Goal: Task Accomplishment & Management: Use online tool/utility

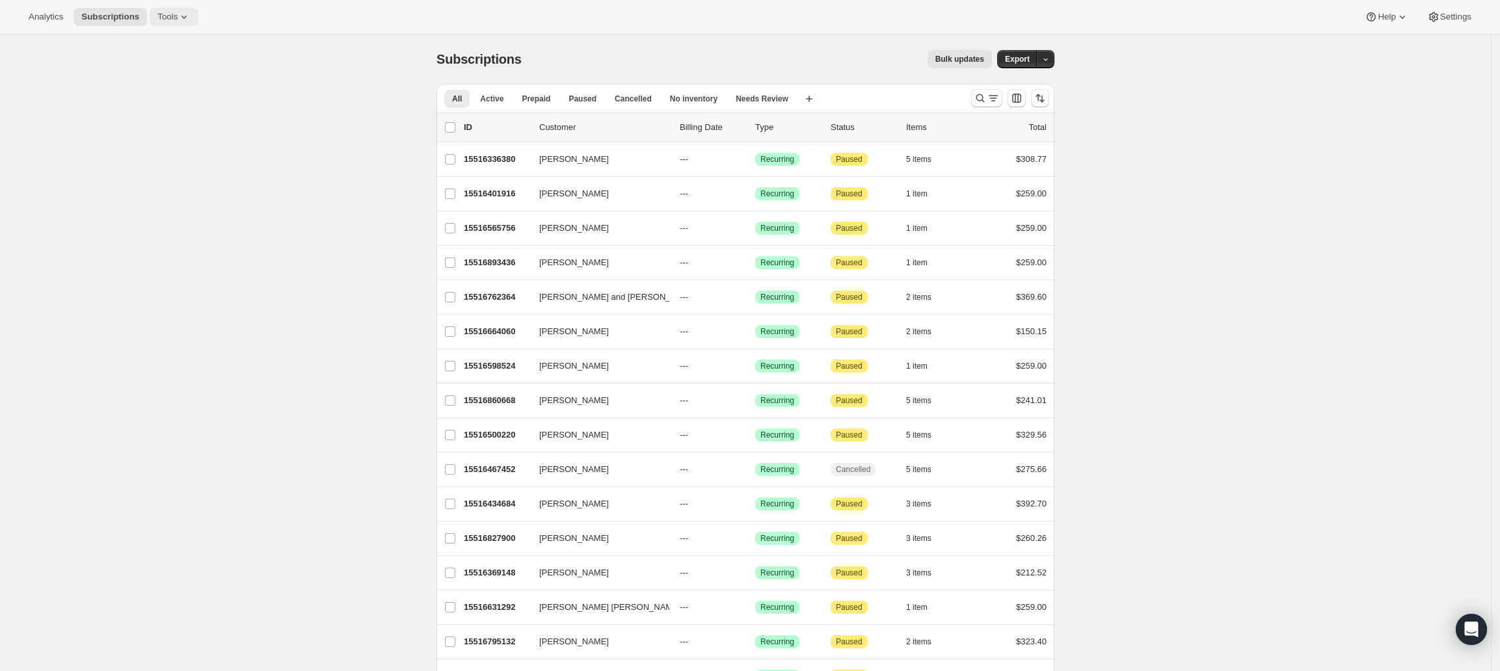
click at [180, 16] on icon at bounding box center [184, 16] width 13 height 13
click at [165, 20] on span "Tools" at bounding box center [167, 17] width 20 height 10
click at [159, 151] on div "Inventory Projections Info Beta" at bounding box center [177, 154] width 115 height 13
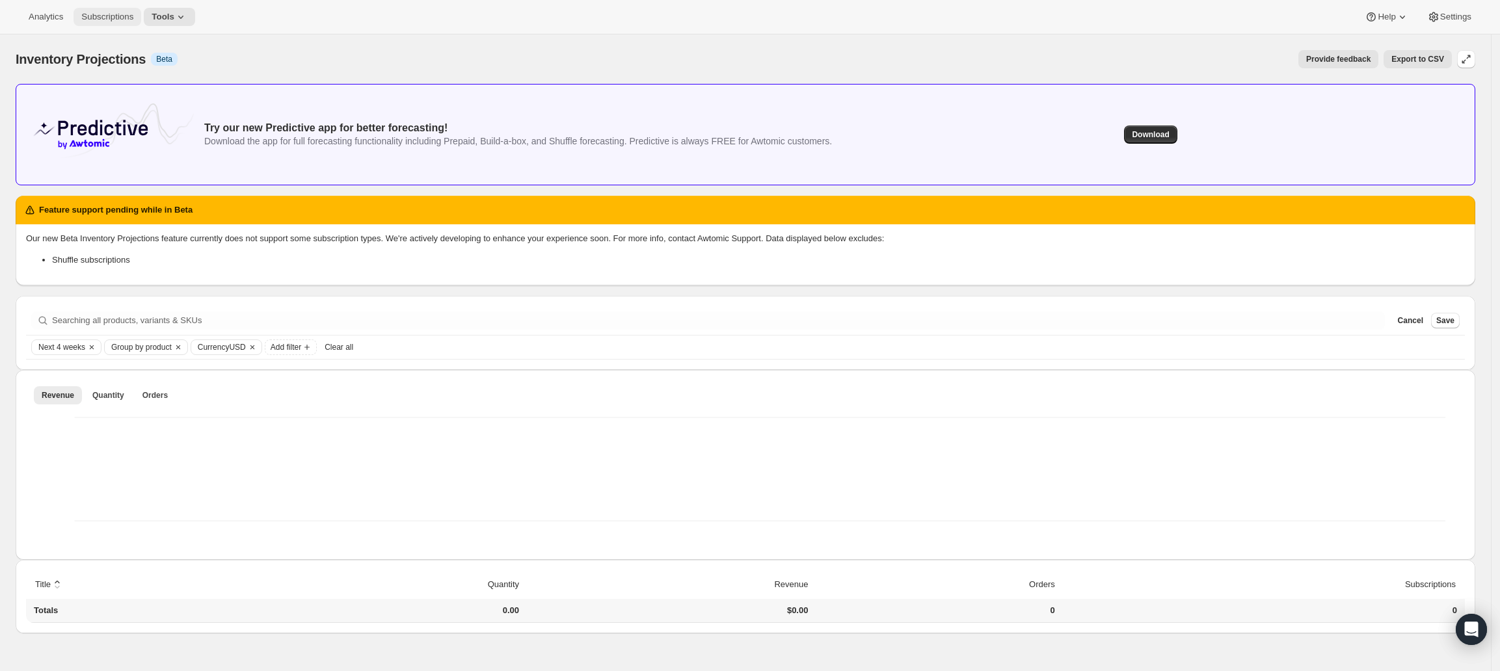
click at [105, 14] on span "Subscriptions" at bounding box center [107, 17] width 52 height 10
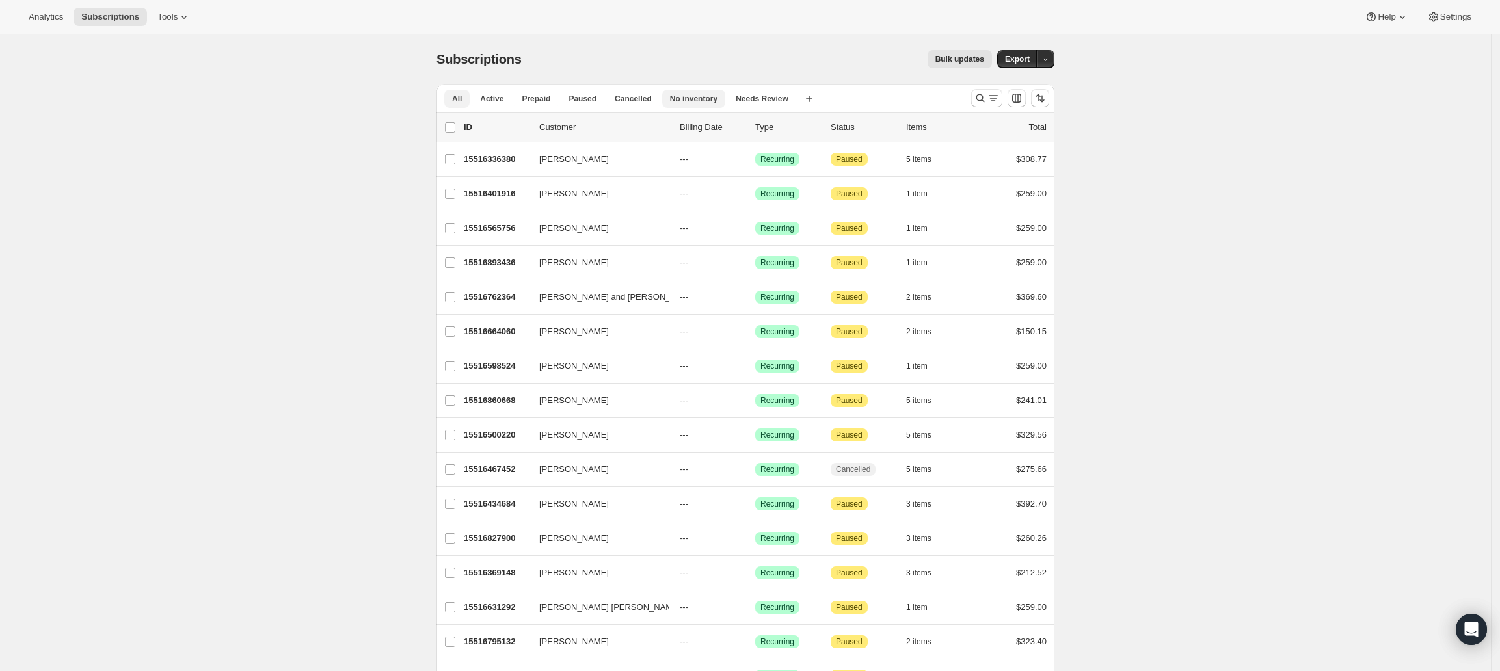
click at [700, 99] on span "No inventory" at bounding box center [693, 99] width 47 height 10
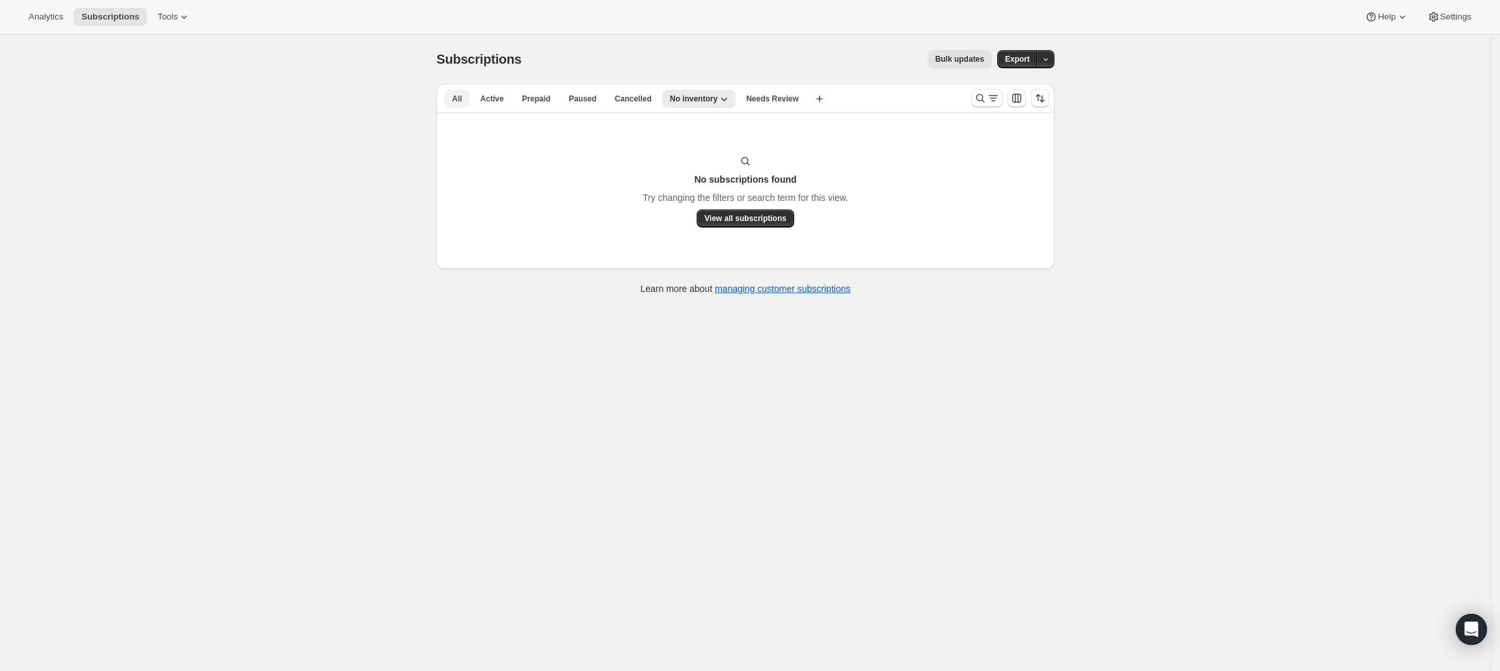
click at [462, 98] on span "All" at bounding box center [457, 99] width 10 height 10
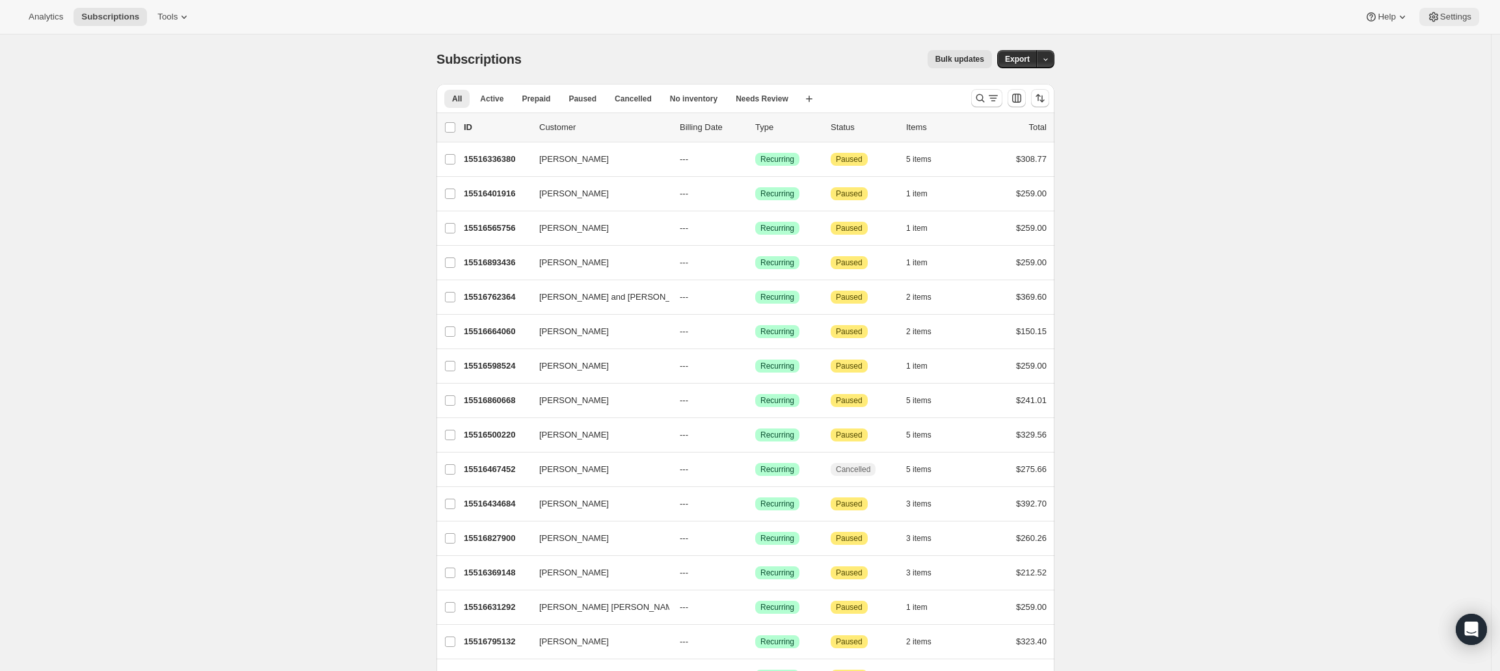
click at [1450, 19] on span "Settings" at bounding box center [1455, 17] width 31 height 10
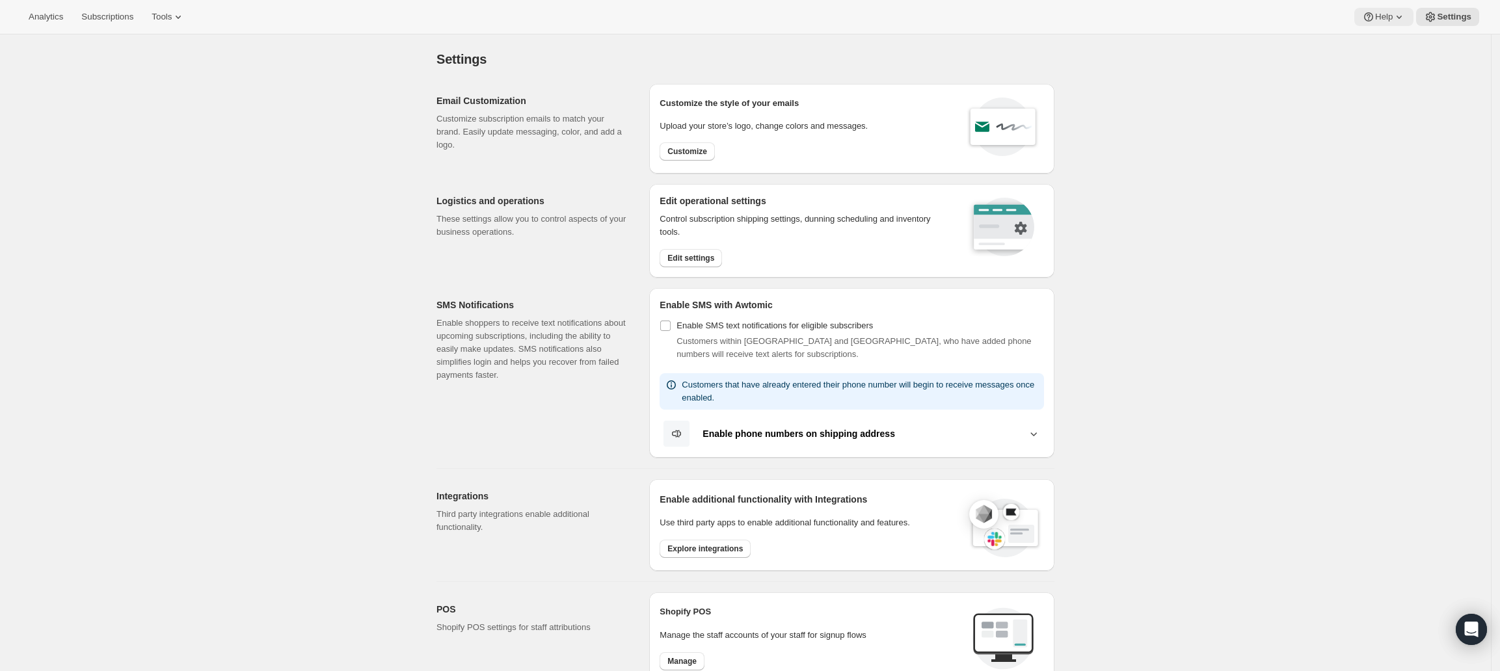
click at [1402, 16] on icon at bounding box center [1398, 16] width 13 height 13
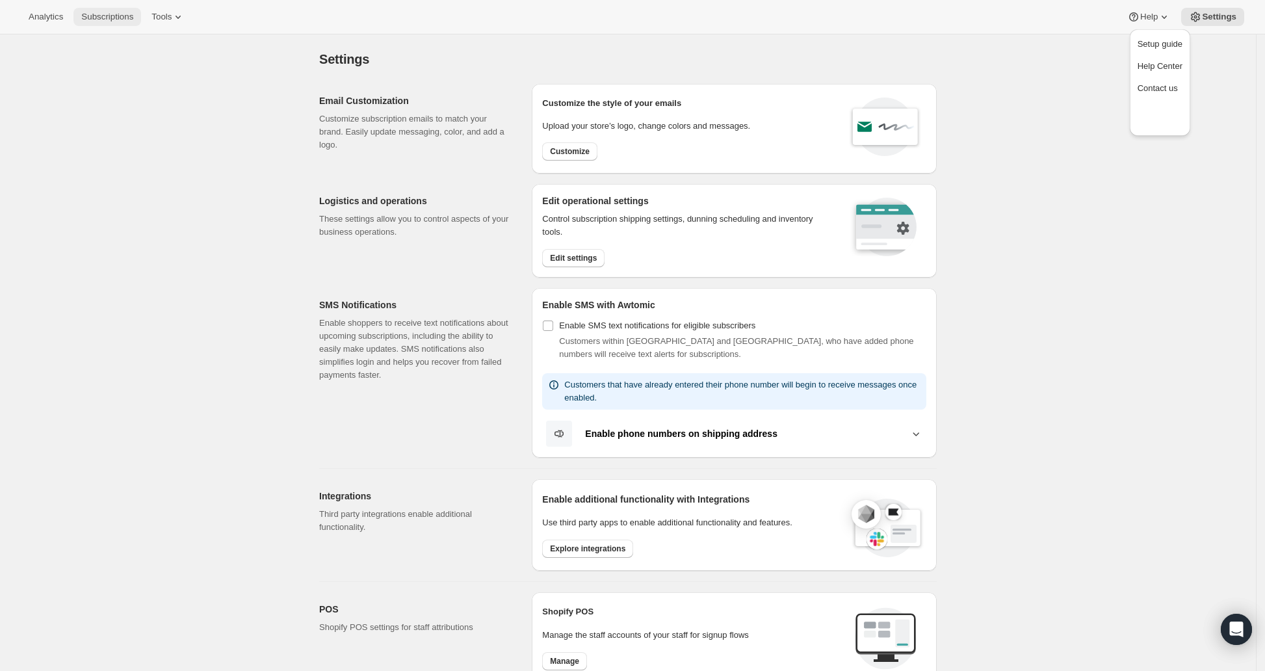
click at [95, 19] on span "Subscriptions" at bounding box center [107, 17] width 52 height 10
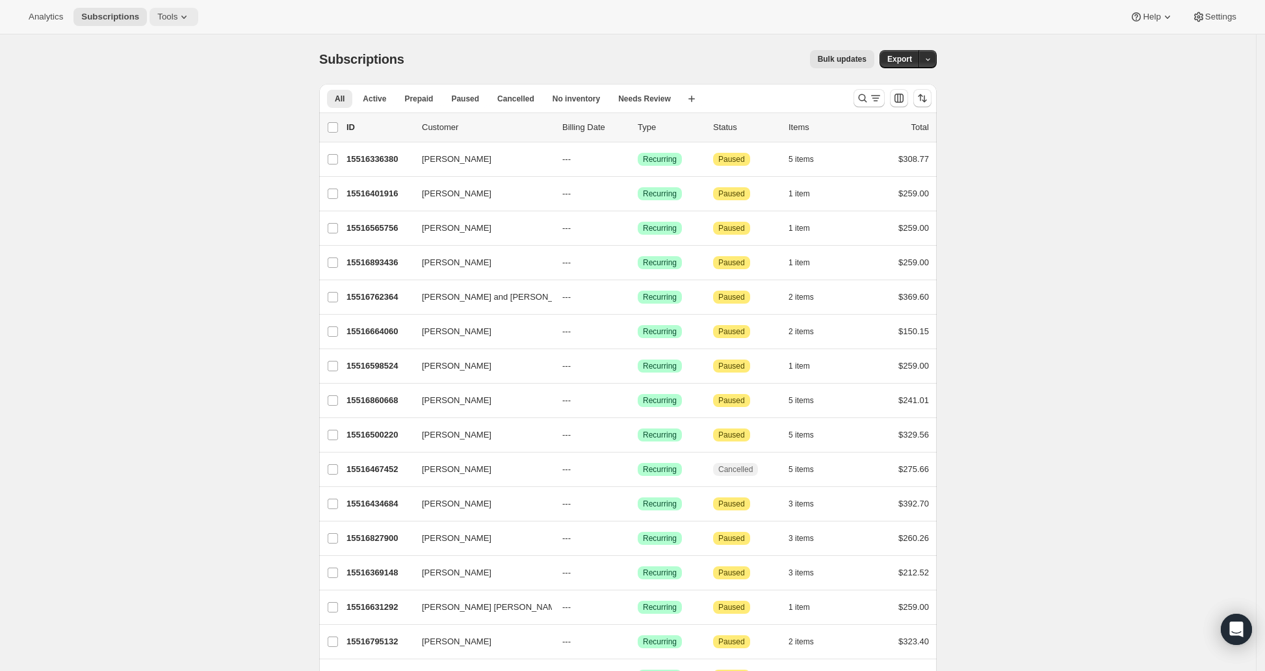
click at [185, 18] on button "Tools" at bounding box center [174, 17] width 49 height 18
click at [134, 179] on div "Memberships Info Beta" at bounding box center [177, 176] width 115 height 13
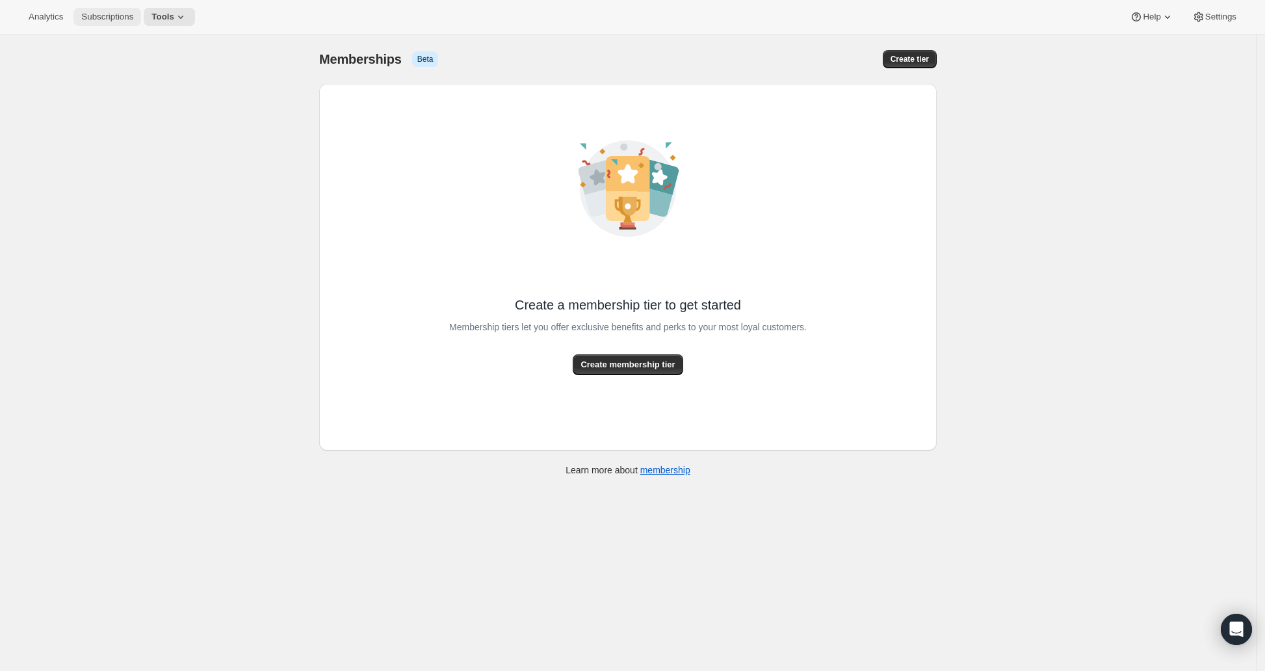
click at [88, 18] on span "Subscriptions" at bounding box center [107, 17] width 52 height 10
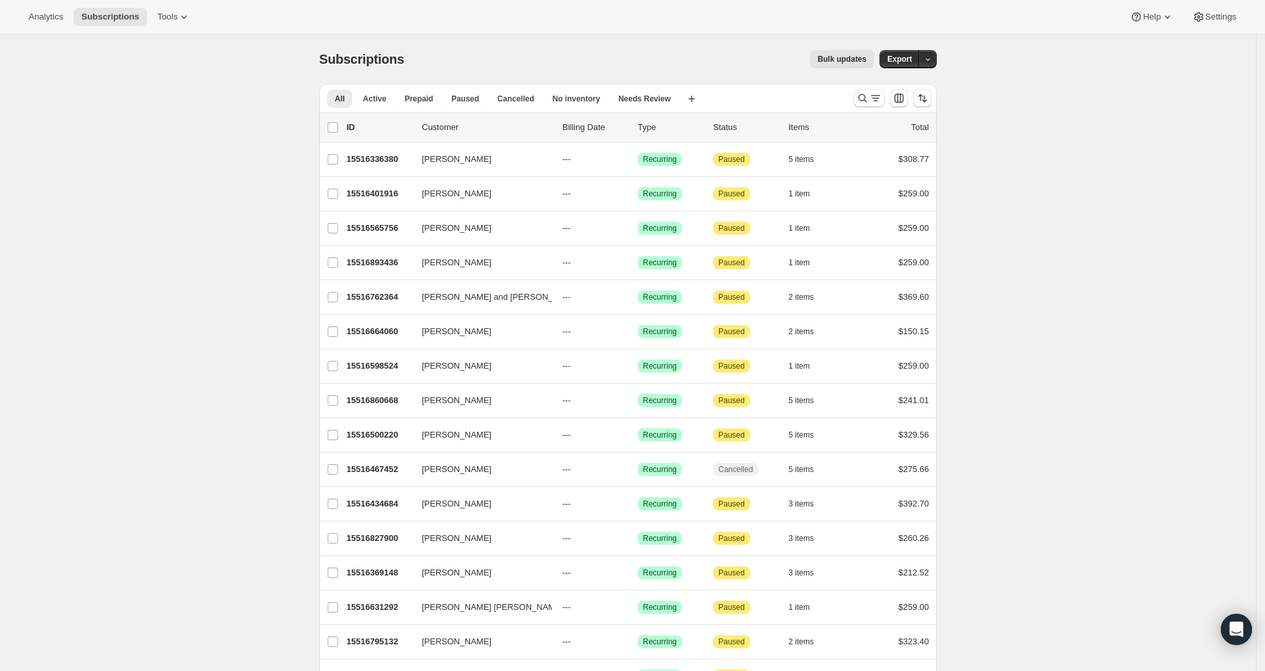
drag, startPoint x: 0, startPoint y: 0, endPoint x: 990, endPoint y: 47, distance: 990.8
click at [990, 47] on div "Subscriptions. This page is ready Subscriptions Bulk updates More actions Bulk …" at bounding box center [628, 434] width 1256 height 800
click at [105, 61] on div "Subscriptions. This page is ready Subscriptions Bulk updates More actions Bulk …" at bounding box center [628, 434] width 1256 height 800
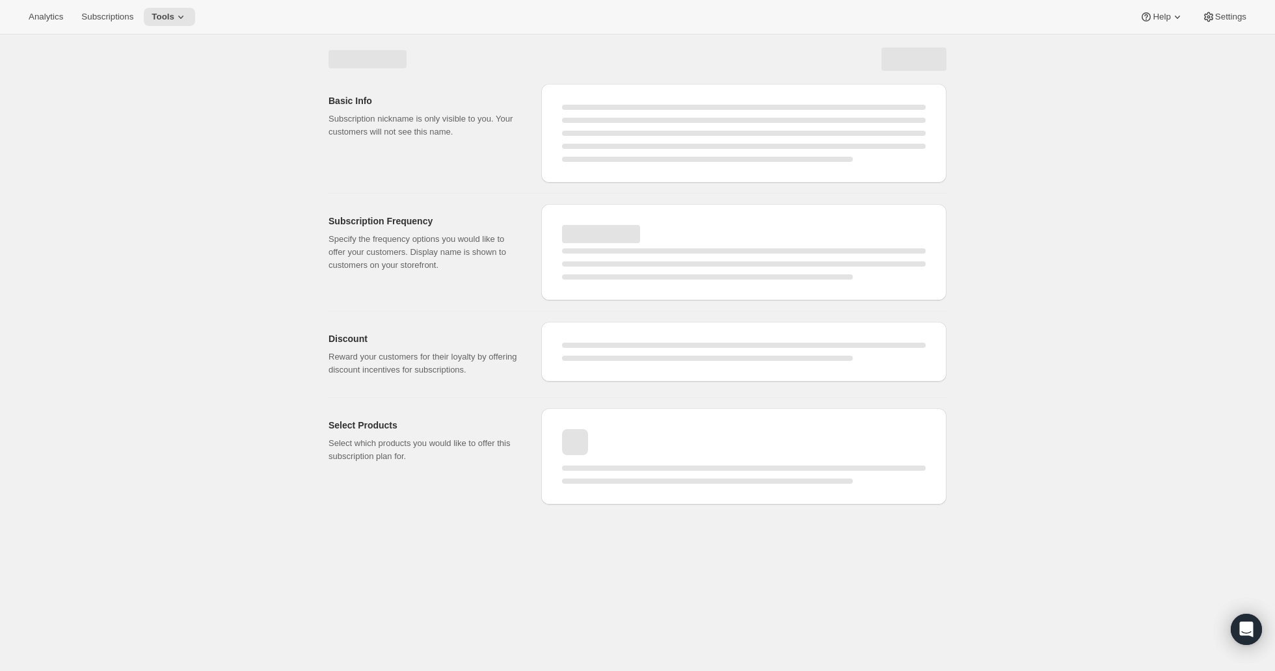
select select "WEEK"
select select "MONTH"
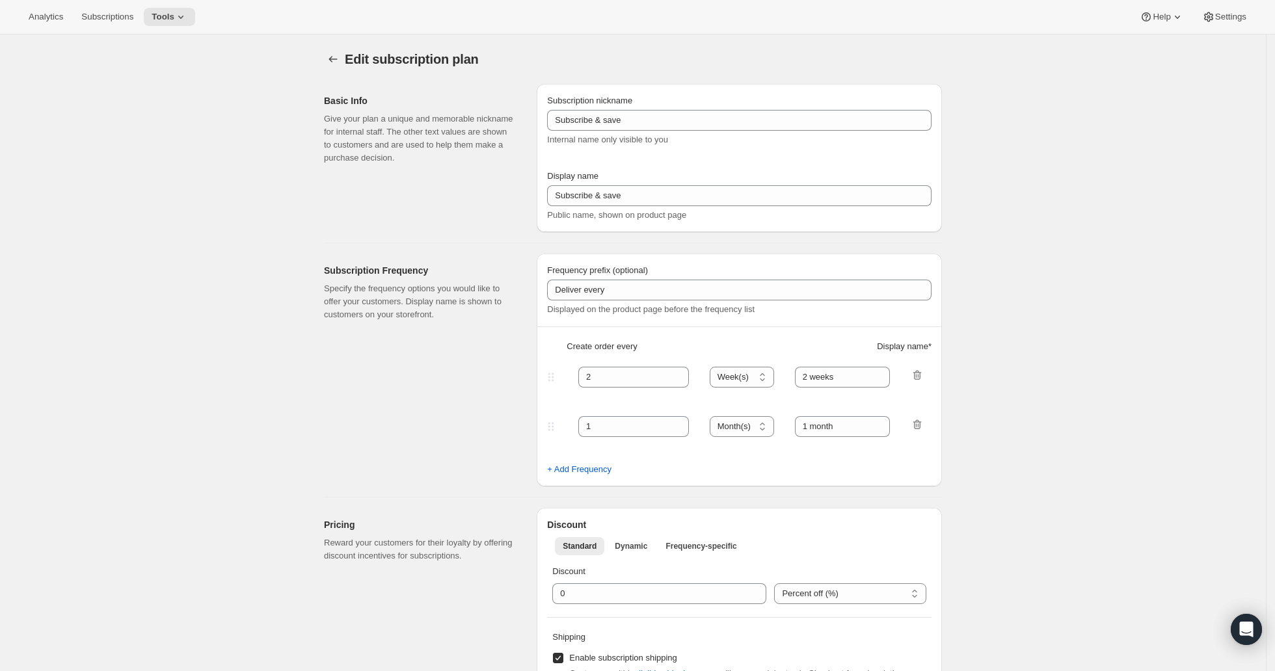
type input "The Custom Club"
type input "3"
select select "MONTH"
type input "3 months"
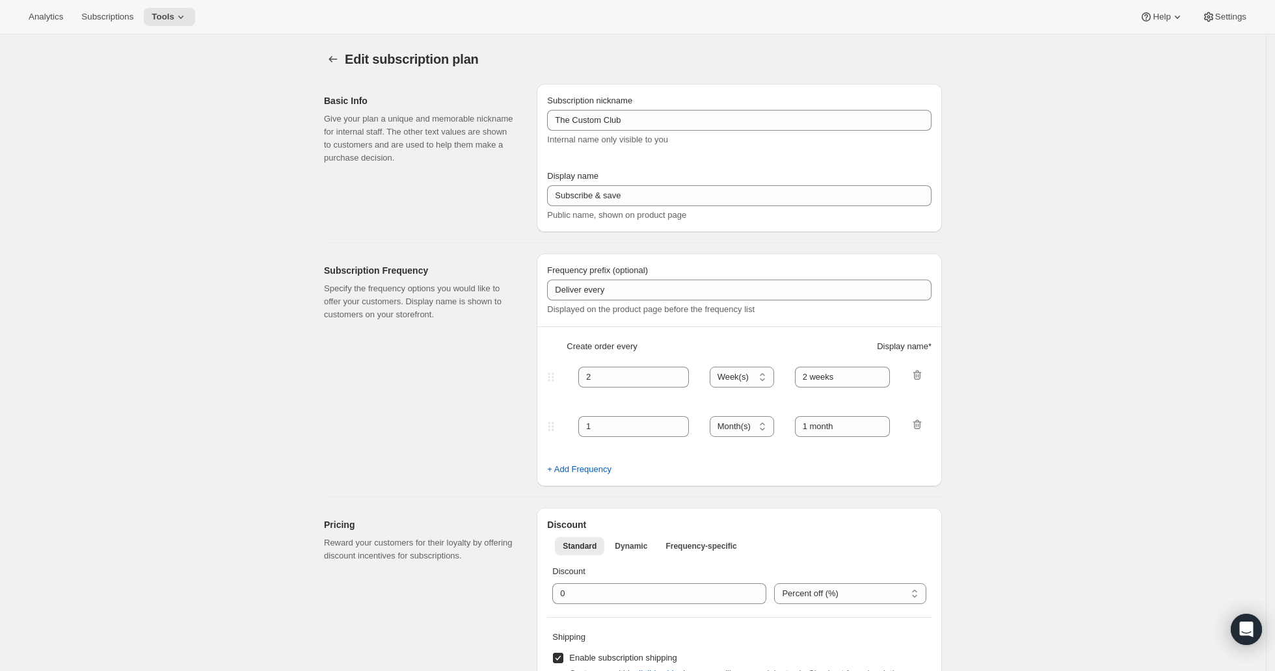
type input "6"
type input "6 months"
type input "23"
type input "Modify, pause or cancel your subscription anytime"
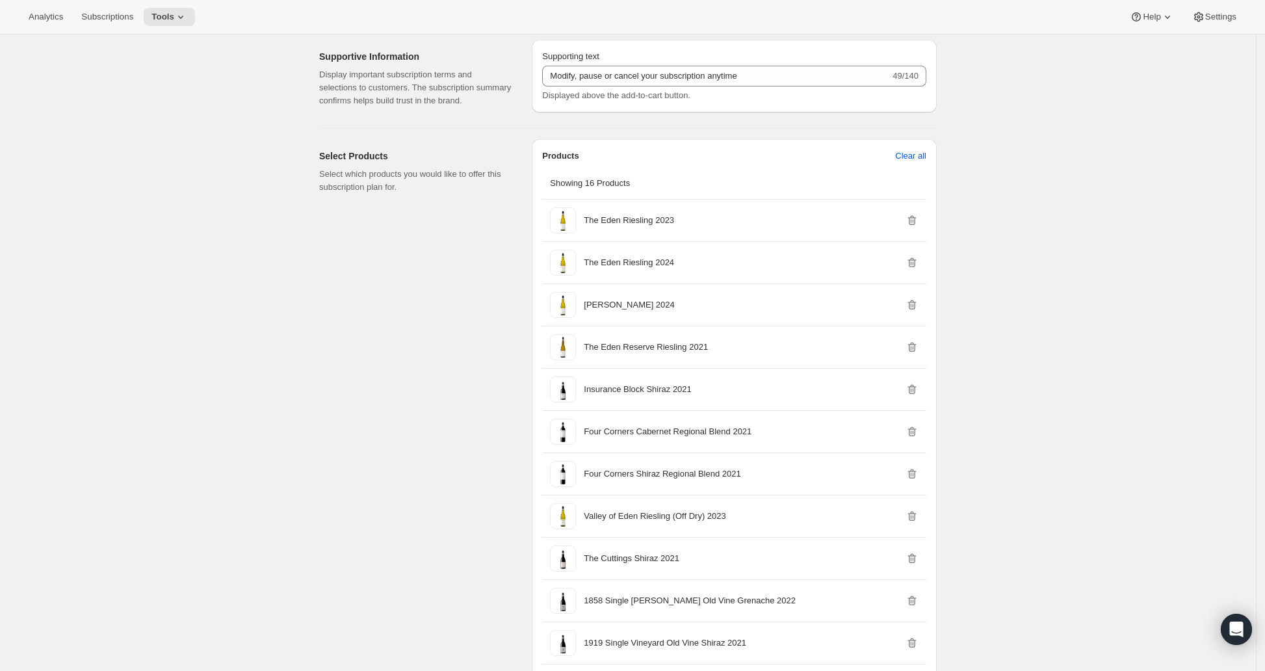
scroll to position [1040, 0]
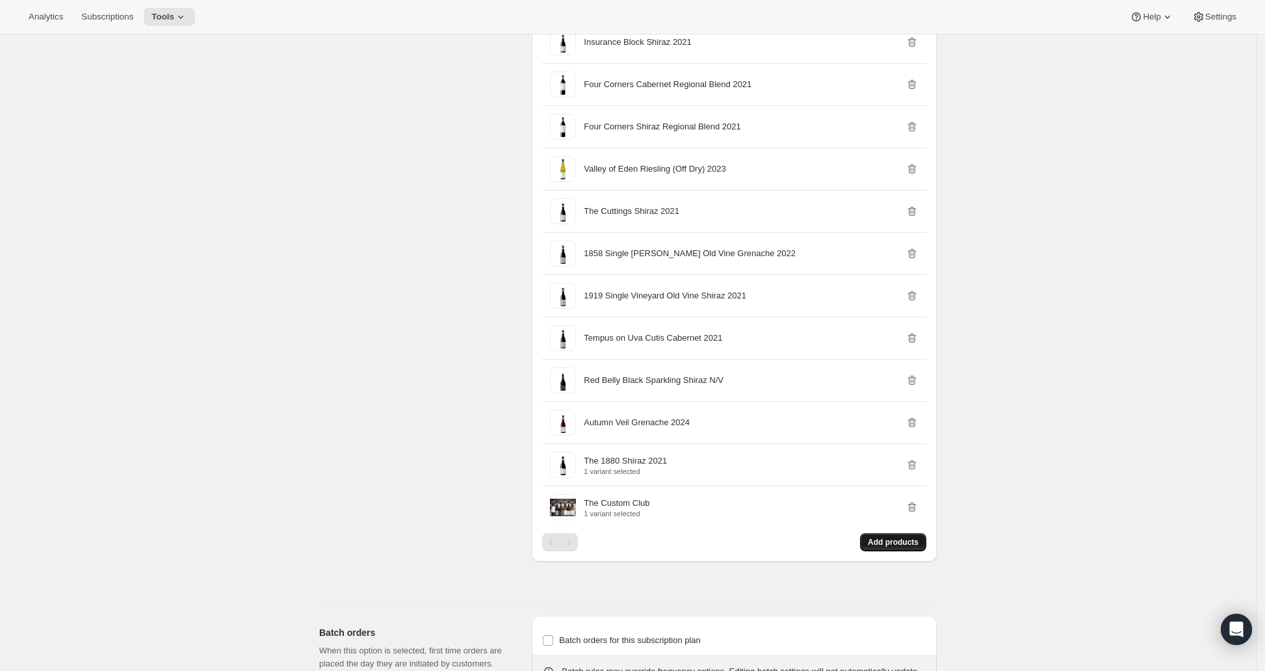
click at [904, 548] on span "Add products" at bounding box center [893, 542] width 51 height 10
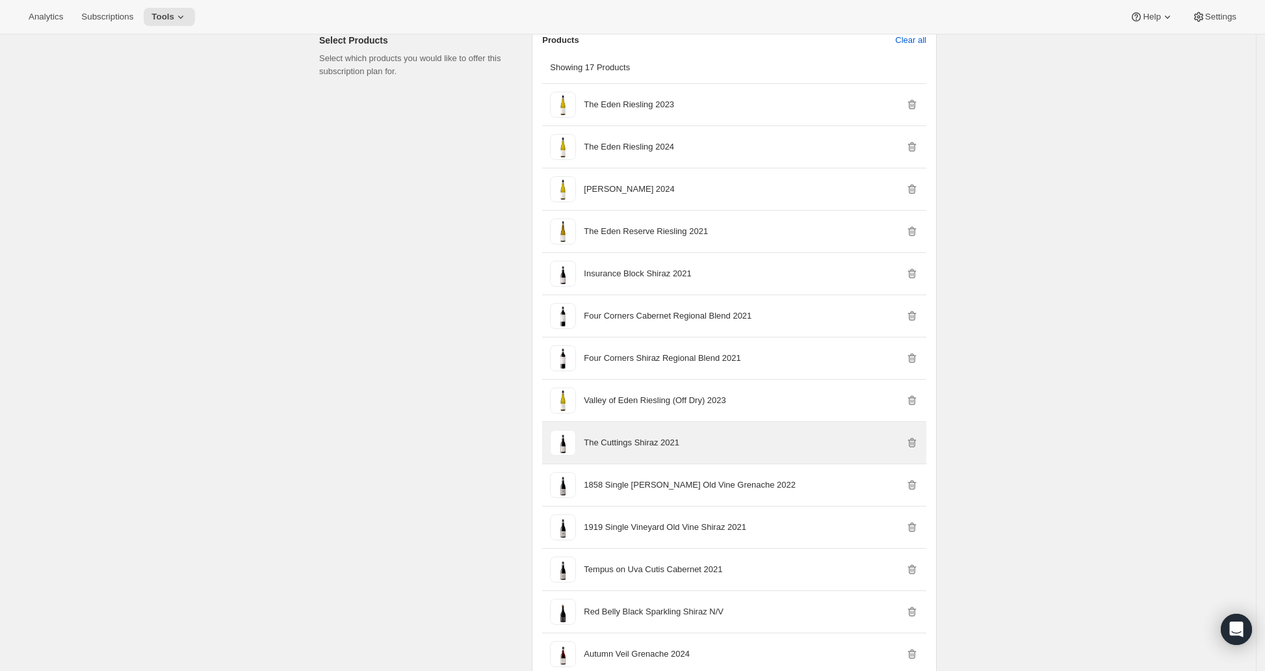
scroll to position [780, 0]
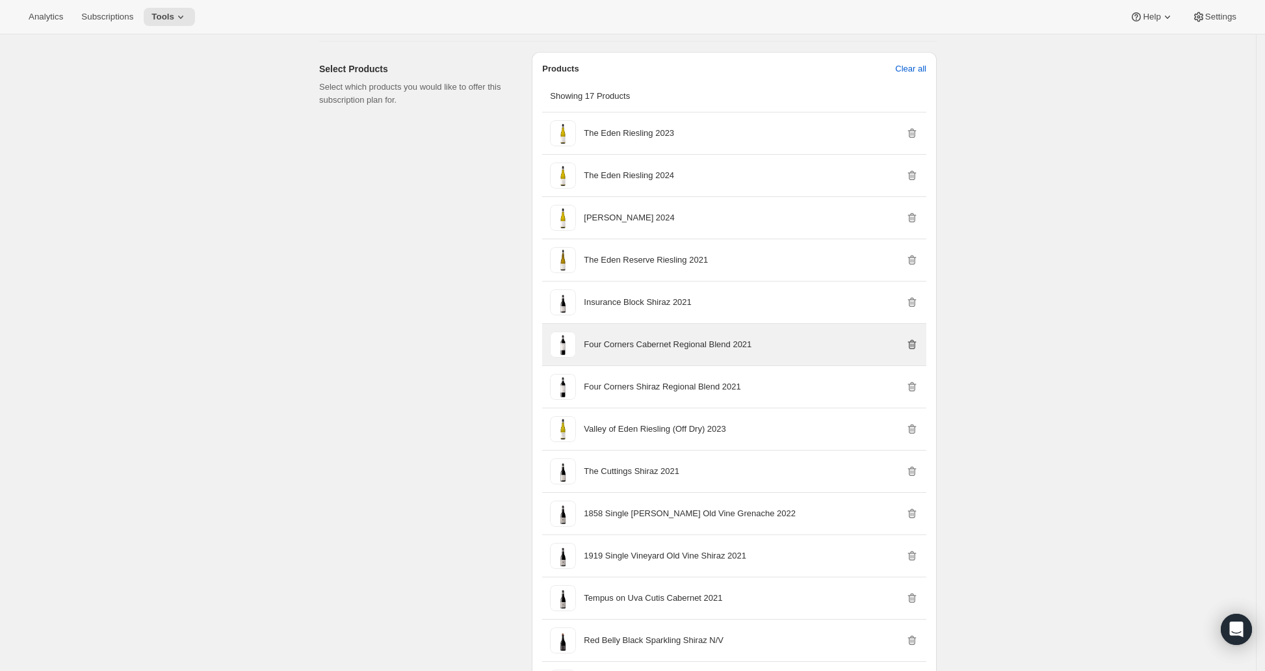
click at [917, 344] on icon "button" at bounding box center [912, 344] width 13 height 13
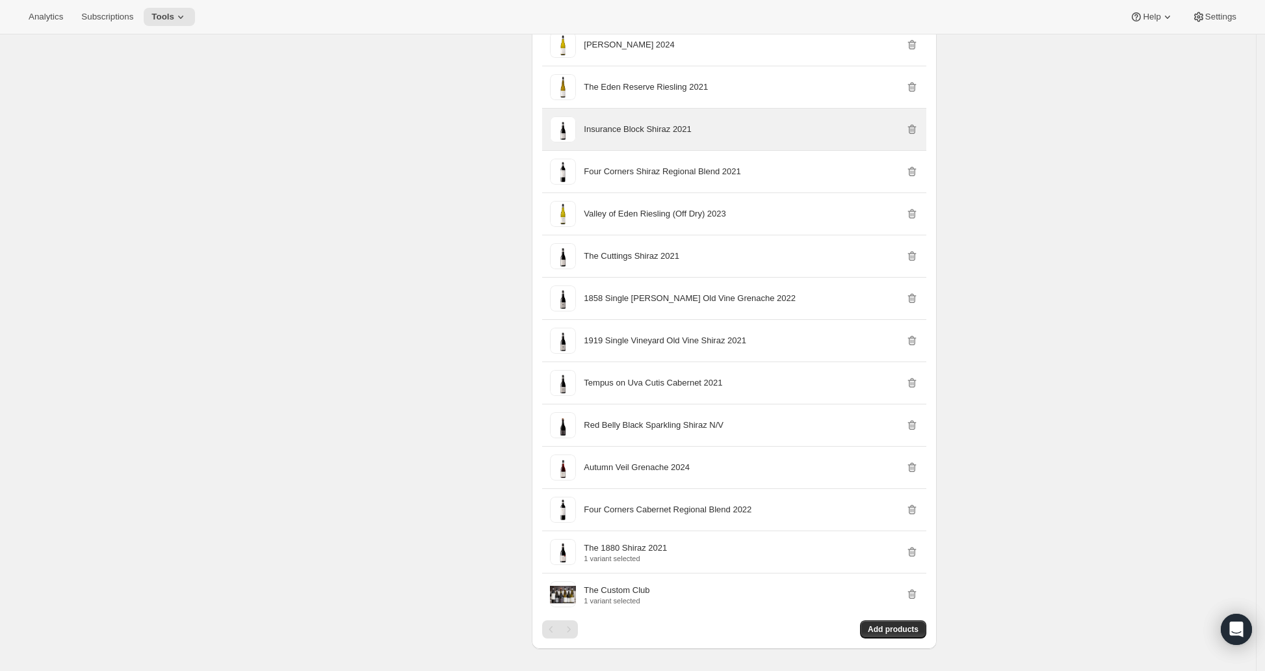
scroll to position [1213, 0]
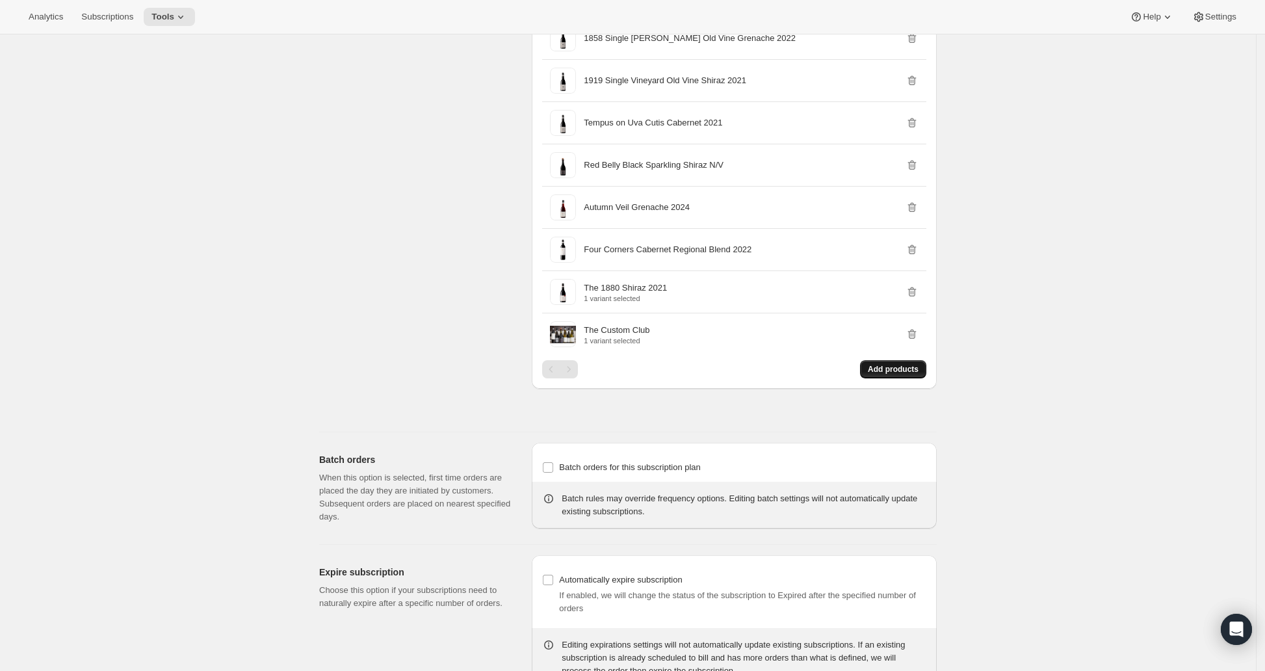
click at [882, 375] on span "Add products" at bounding box center [893, 369] width 51 height 10
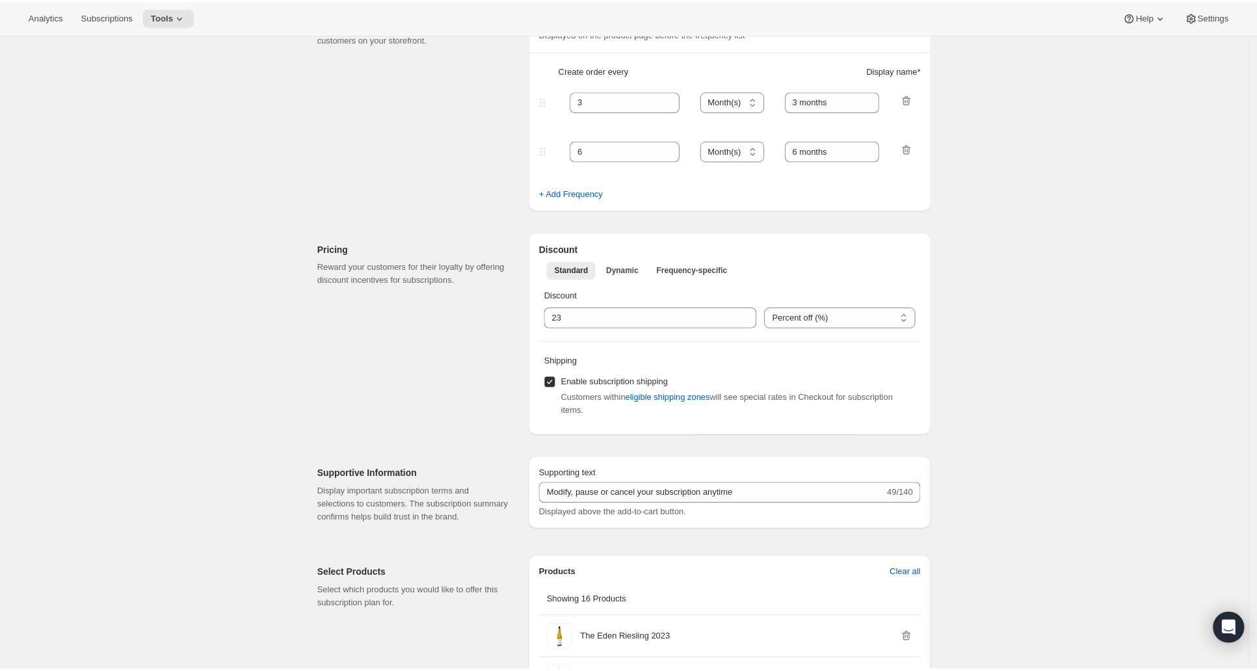
scroll to position [0, 0]
